Goal: Information Seeking & Learning: Learn about a topic

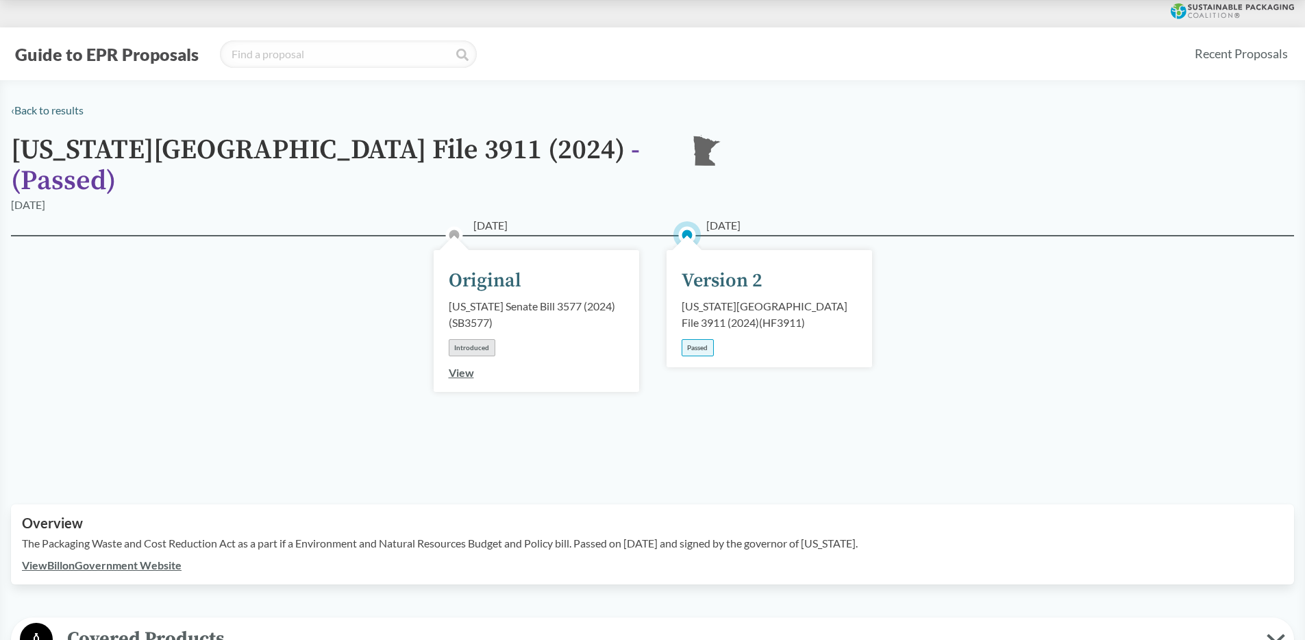
click at [1131, 144] on div "[US_STATE][GEOGRAPHIC_DATA] File 3911 (2024) - ( Passed ) [GEOGRAPHIC_DATA]" at bounding box center [652, 166] width 1283 height 62
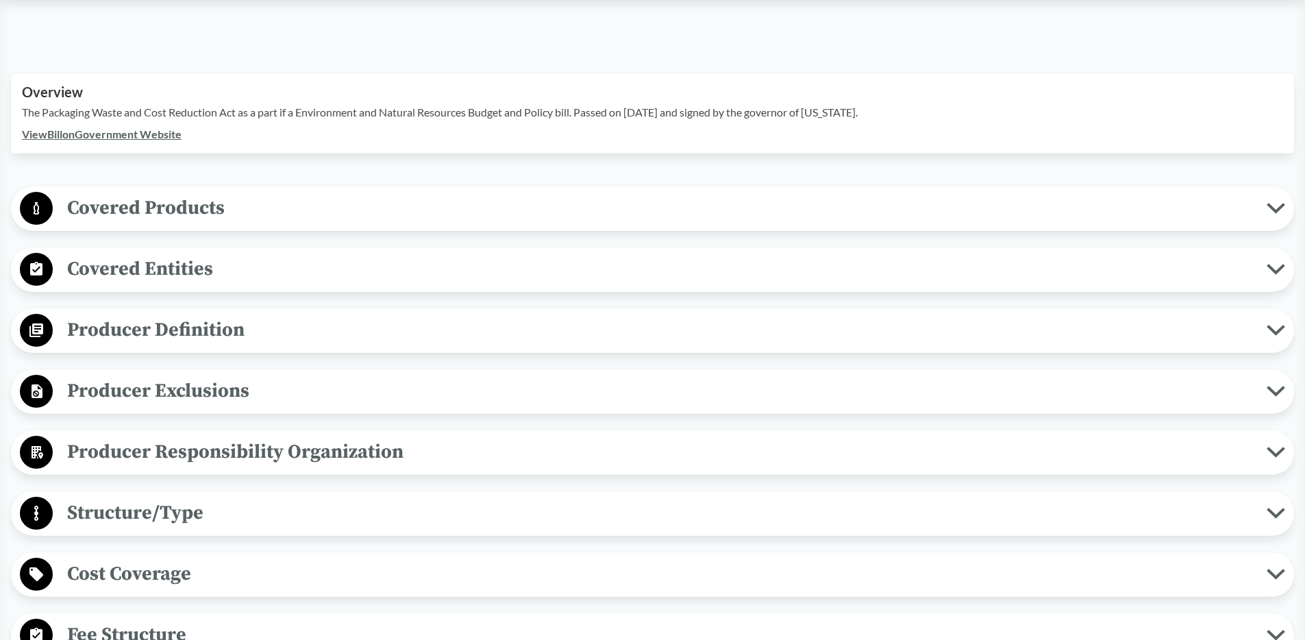
scroll to position [428, 0]
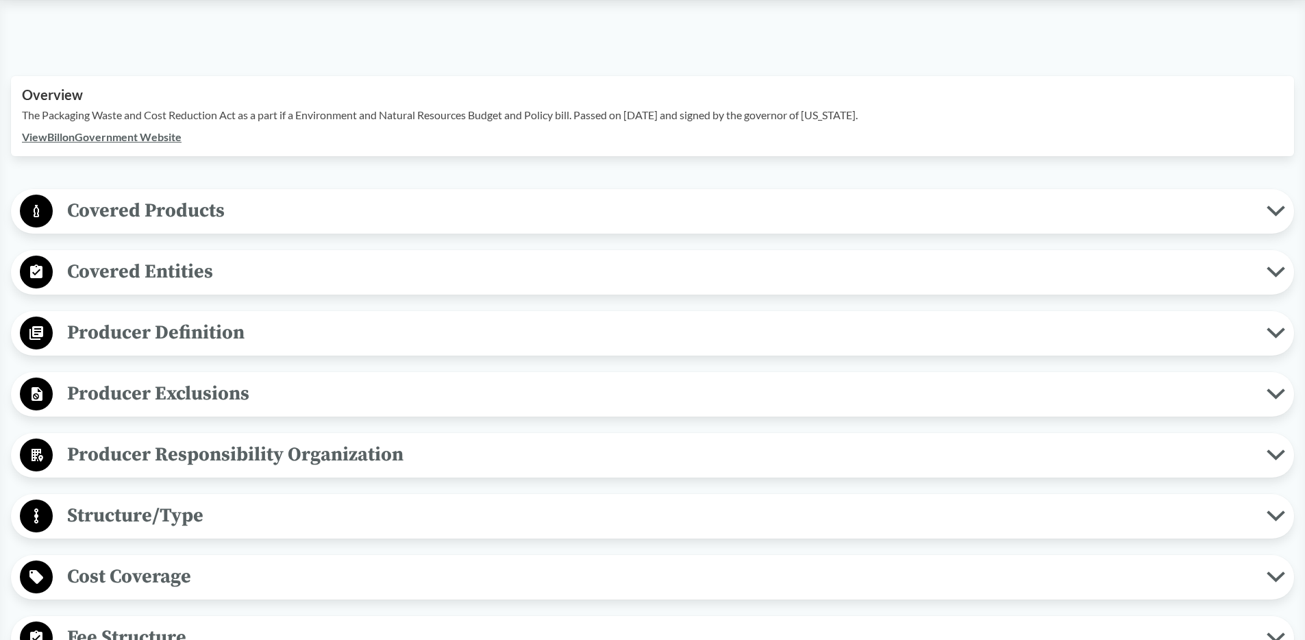
click at [164, 195] on span "Covered Products" at bounding box center [660, 210] width 1214 height 31
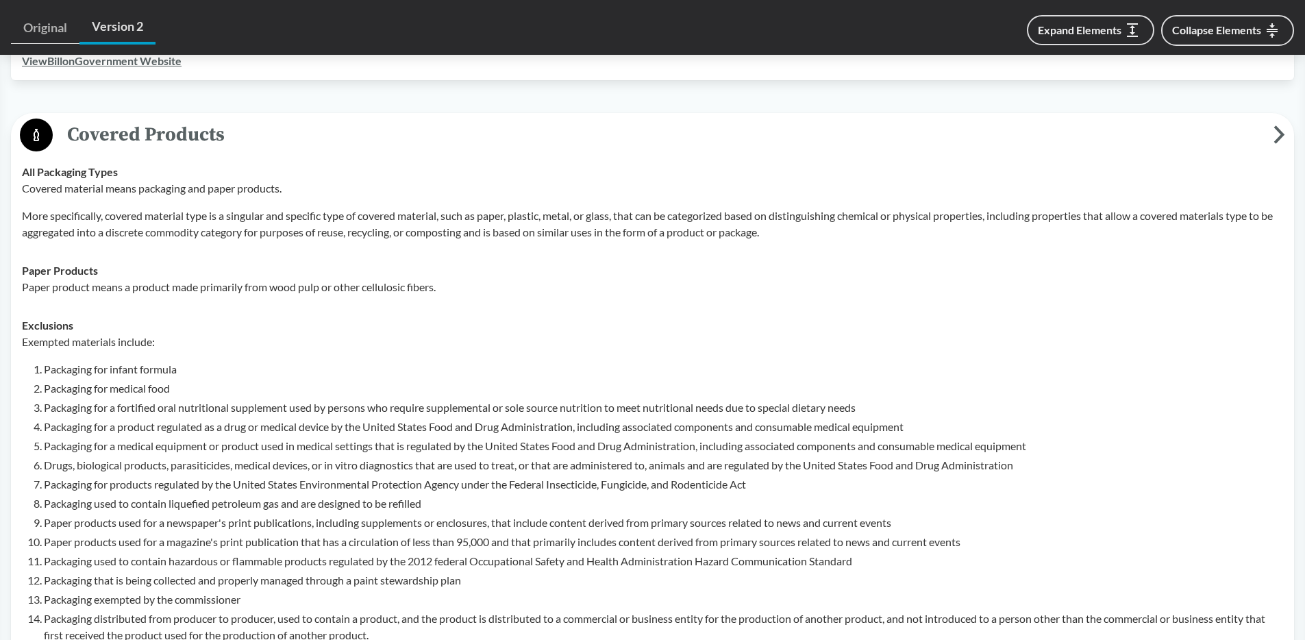
scroll to position [501, 0]
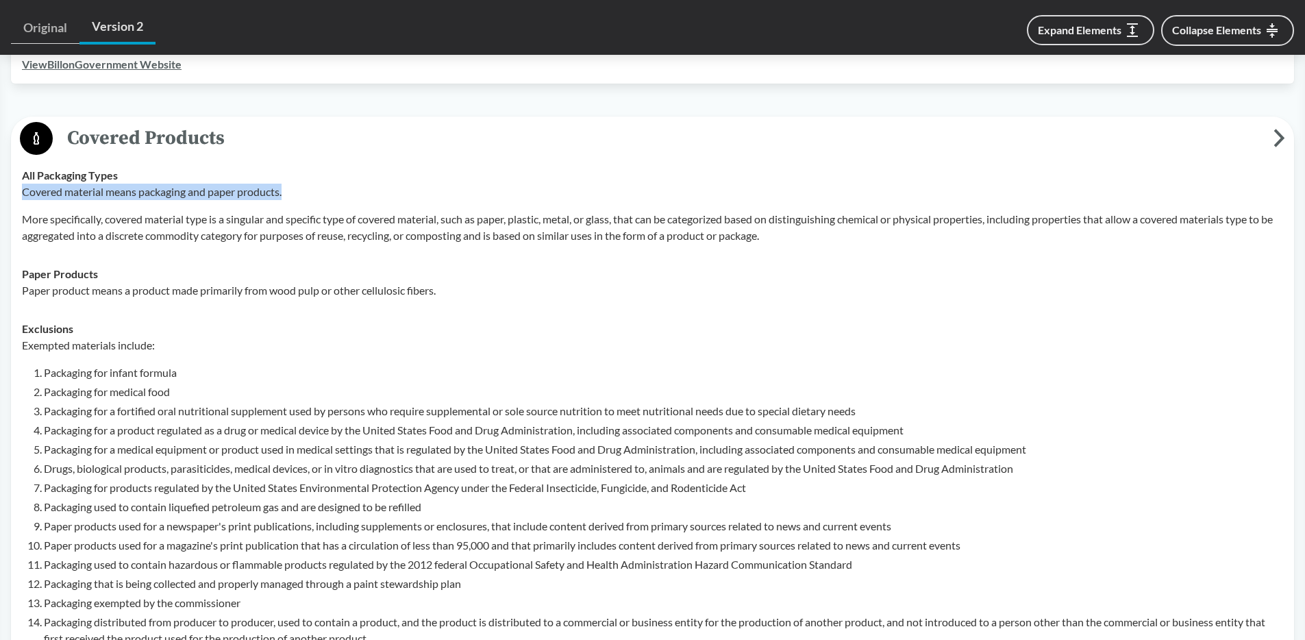
drag, startPoint x: 20, startPoint y: 174, endPoint x: 330, endPoint y: 175, distance: 309.7
click at [330, 175] on td "All Packaging Types Covered material means packaging and paper products. More s…" at bounding box center [653, 205] width 1274 height 99
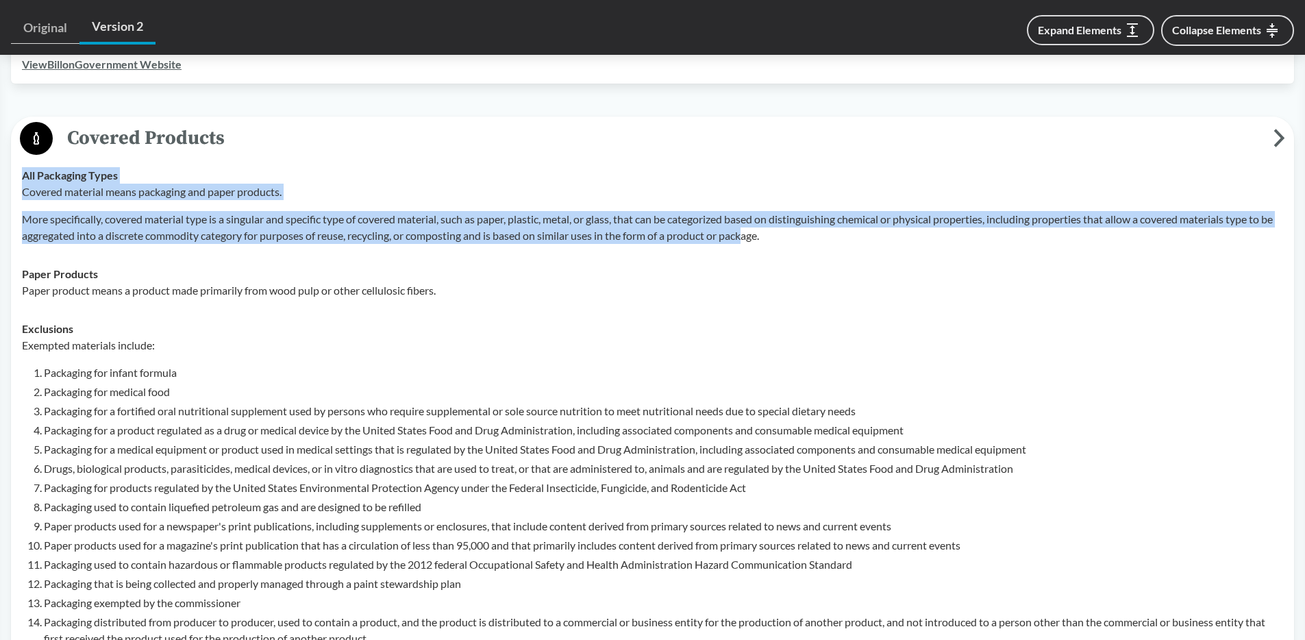
drag, startPoint x: 15, startPoint y: 198, endPoint x: 769, endPoint y: 208, distance: 753.7
click at [769, 208] on div "Covered Products All Packaging Types Covered material means packaging and paper…" at bounding box center [652, 411] width 1283 height 591
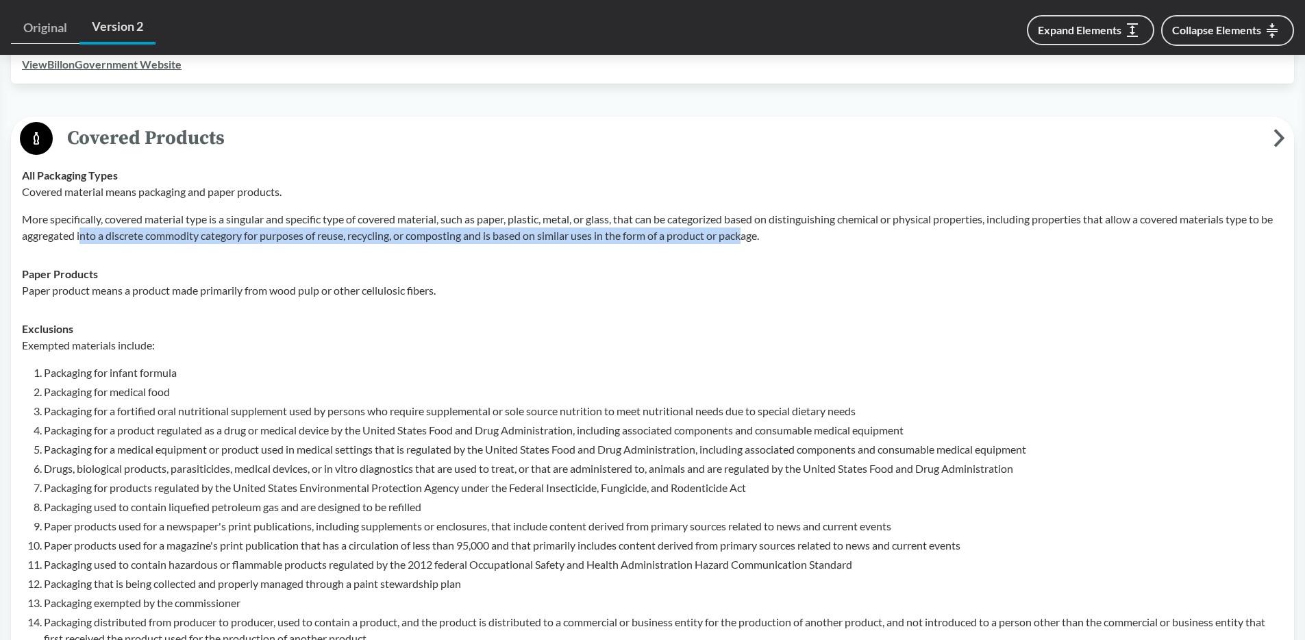
drag, startPoint x: 769, startPoint y: 208, endPoint x: 106, endPoint y: 211, distance: 663.2
click at [95, 211] on p "More specifically, covered material type is a singular and specific type of cov…" at bounding box center [652, 227] width 1261 height 33
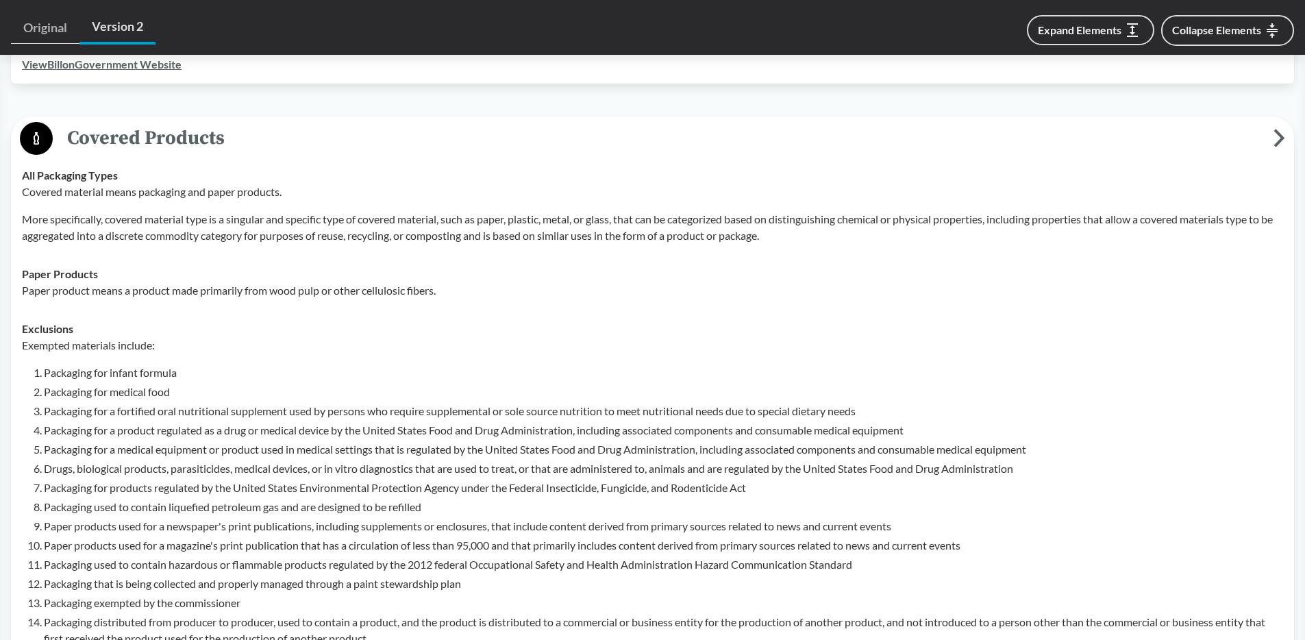
click at [793, 266] on div "Paper Products Paper product means a product made primarily from wood pulp or o…" at bounding box center [652, 282] width 1261 height 33
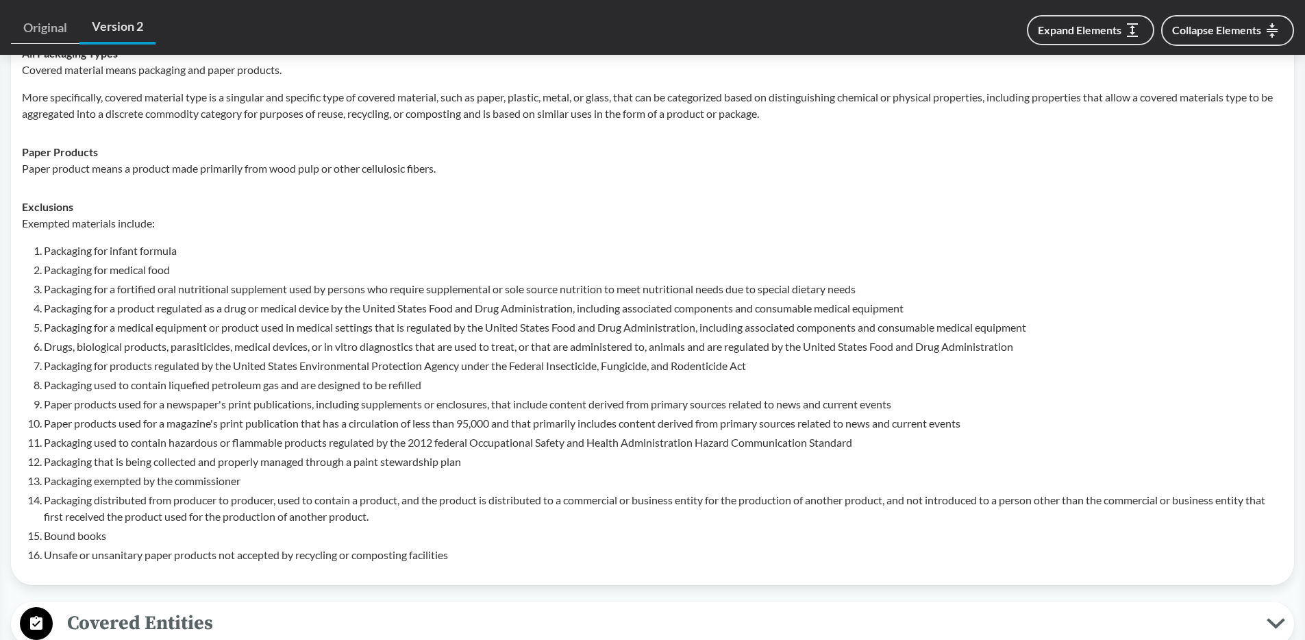
scroll to position [938, 0]
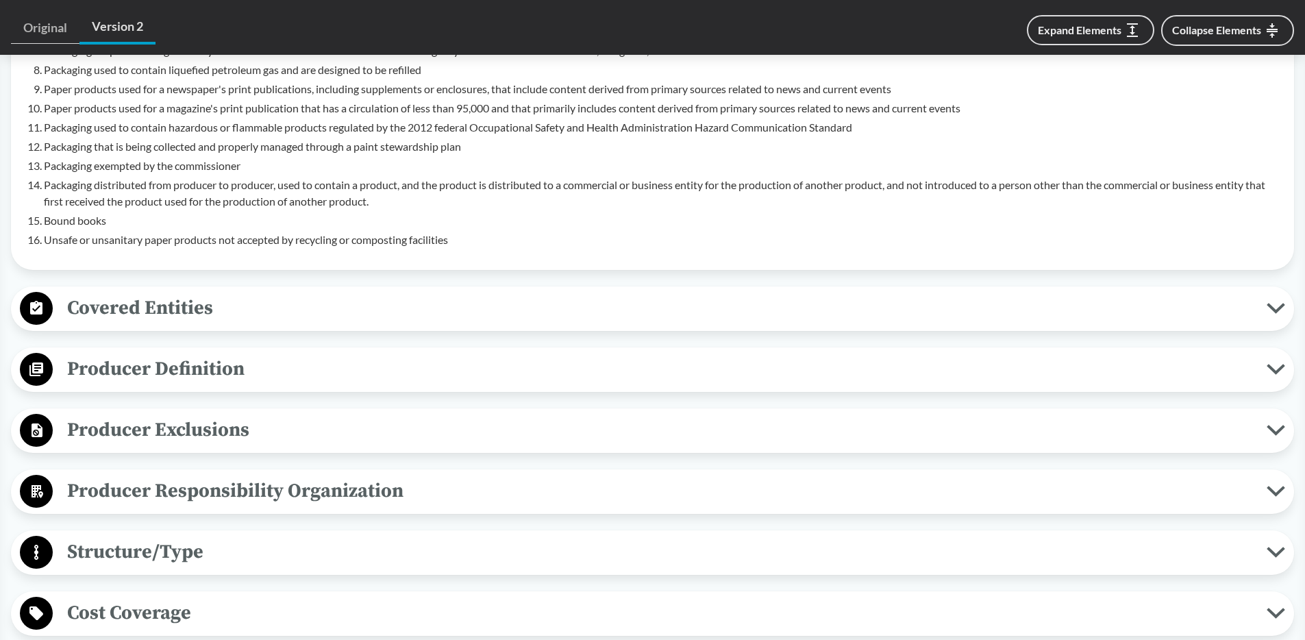
click at [467, 293] on span "Covered Entities" at bounding box center [660, 308] width 1214 height 31
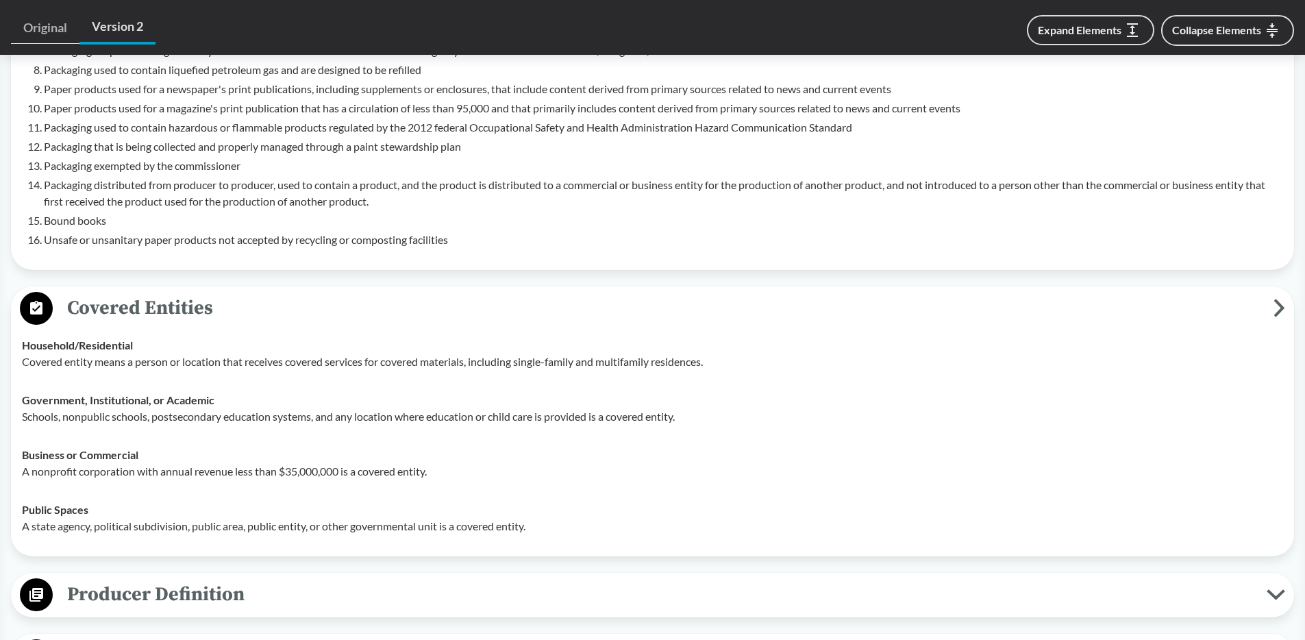
click at [529, 293] on span "Covered Entities" at bounding box center [663, 308] width 1221 height 31
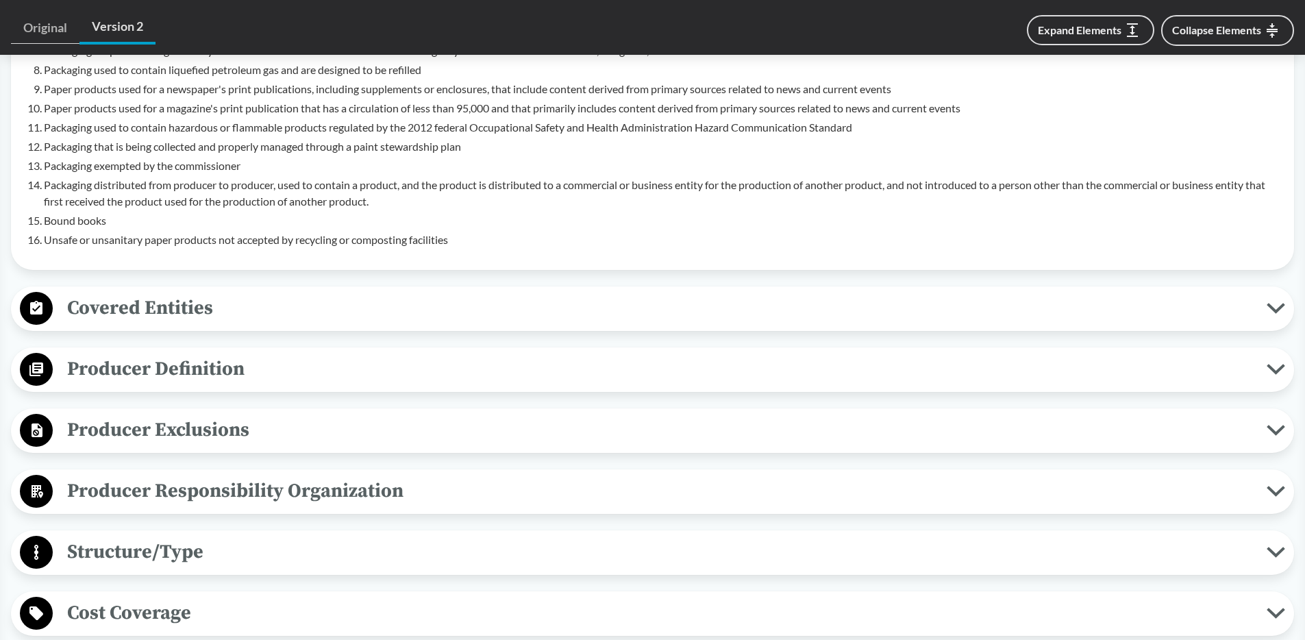
click at [339, 354] on span "Producer Definition" at bounding box center [660, 369] width 1214 height 31
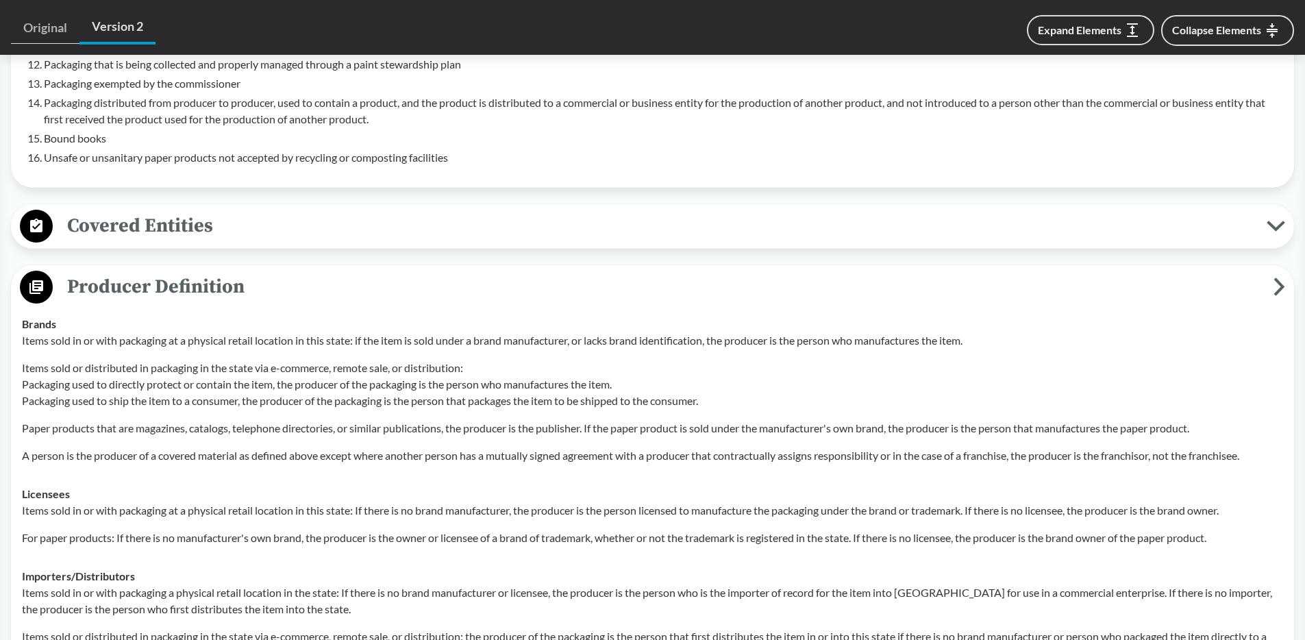
scroll to position [1032, 0]
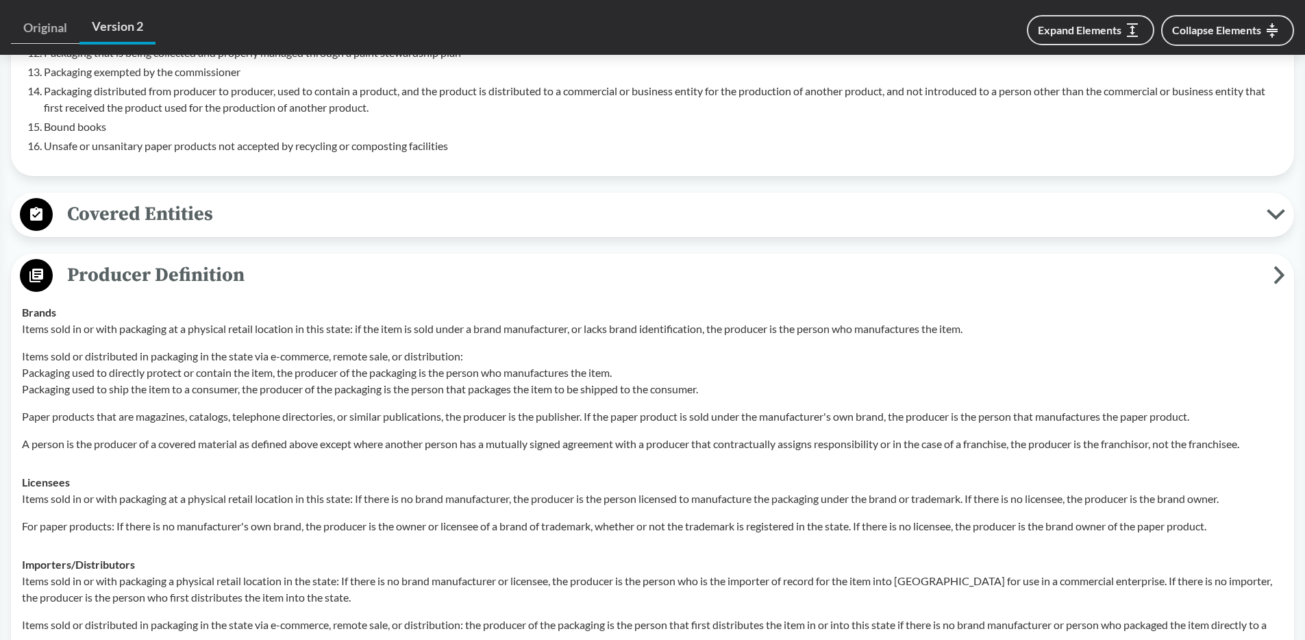
click at [321, 267] on span "Producer Definition" at bounding box center [663, 275] width 1221 height 31
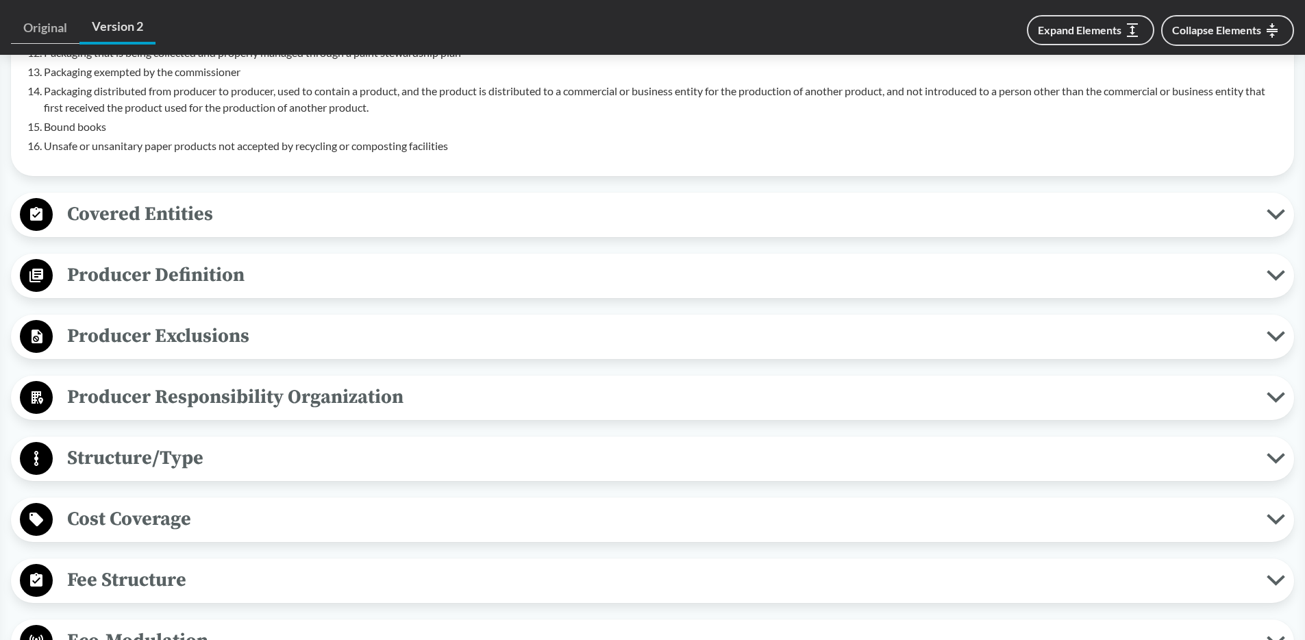
click at [319, 260] on span "Producer Definition" at bounding box center [660, 275] width 1214 height 31
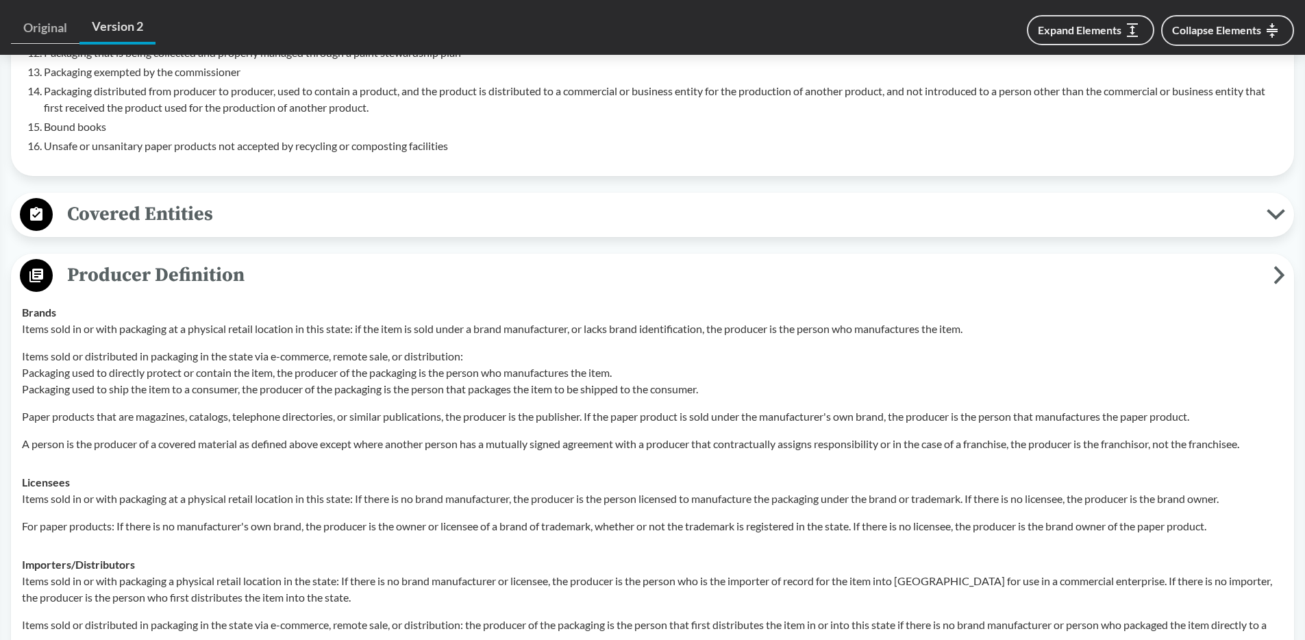
click at [318, 260] on span "Producer Definition" at bounding box center [663, 275] width 1221 height 31
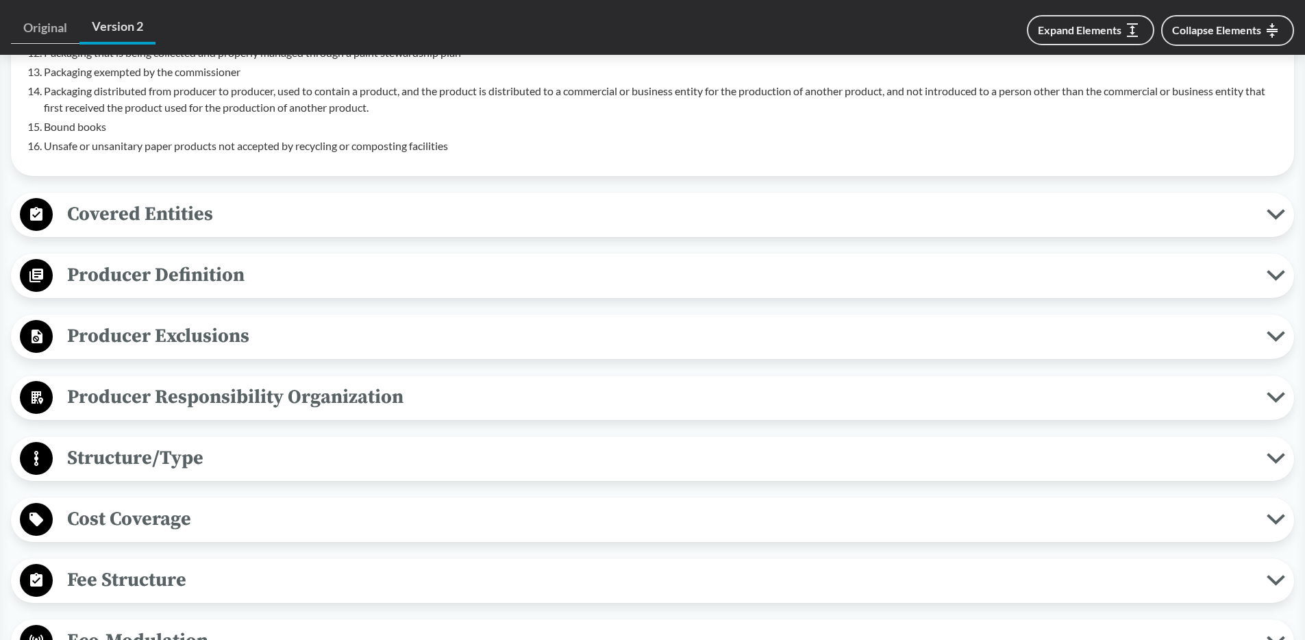
click at [285, 260] on span "Producer Definition" at bounding box center [660, 275] width 1214 height 31
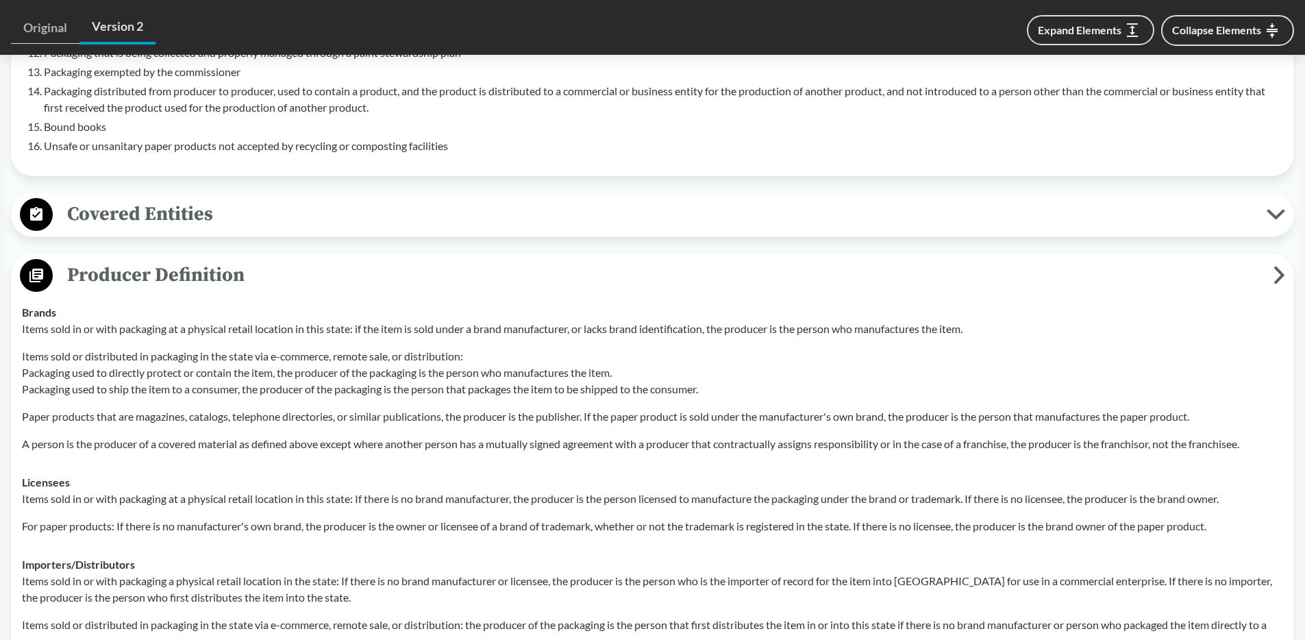
click at [285, 260] on span "Producer Definition" at bounding box center [663, 275] width 1221 height 31
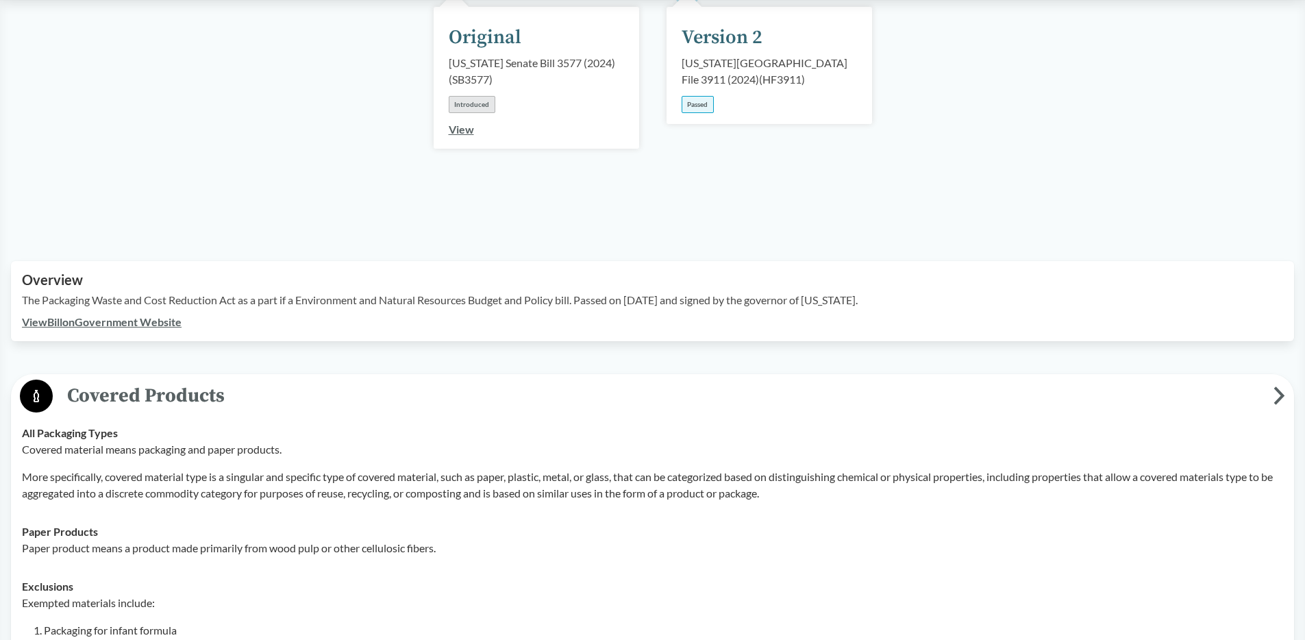
scroll to position [244, 0]
